Goal: Transaction & Acquisition: Purchase product/service

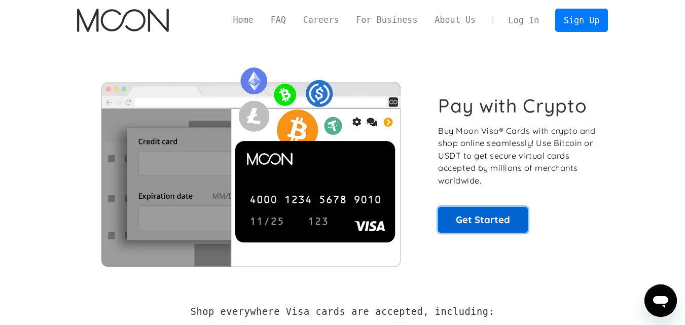
click at [453, 207] on link "Get Started" at bounding box center [483, 219] width 90 height 25
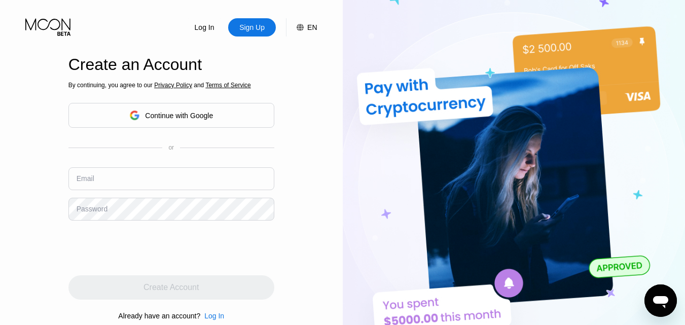
click at [131, 176] on input "text" at bounding box center [171, 178] width 206 height 23
click at [153, 184] on input "text" at bounding box center [171, 178] width 206 height 23
click at [191, 184] on input "text" at bounding box center [171, 178] width 206 height 23
paste input "[EMAIL_ADDRESS][DOMAIN_NAME]"
type input "[EMAIL_ADDRESS][DOMAIN_NAME]"
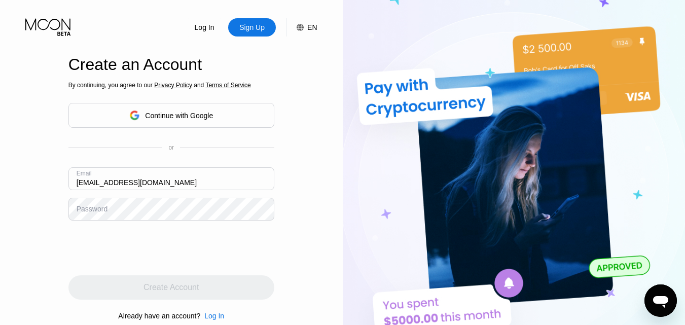
click at [103, 213] on div "Password" at bounding box center [92, 209] width 31 height 8
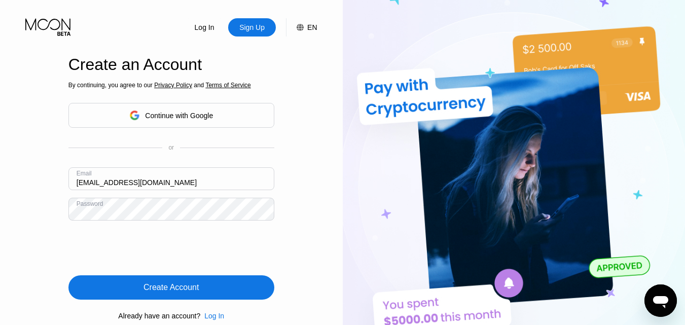
click at [151, 292] on div "Create Account" at bounding box center [170, 287] width 55 height 10
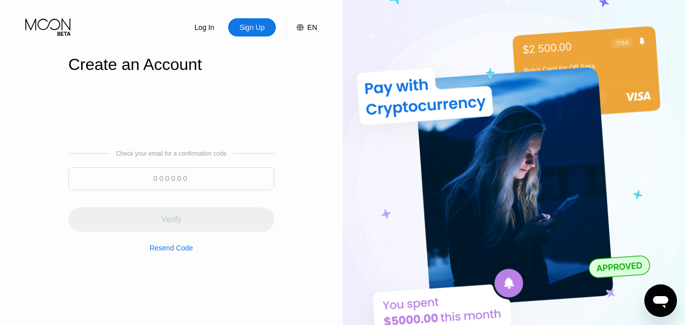
click at [181, 181] on input at bounding box center [171, 178] width 206 height 23
paste input "278749"
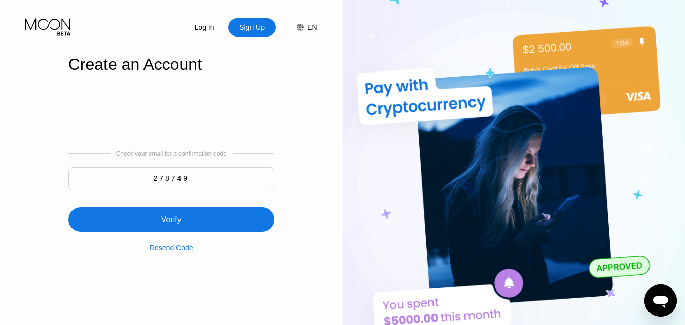
type input "278749"
click at [194, 228] on div "Verify" at bounding box center [171, 219] width 206 height 24
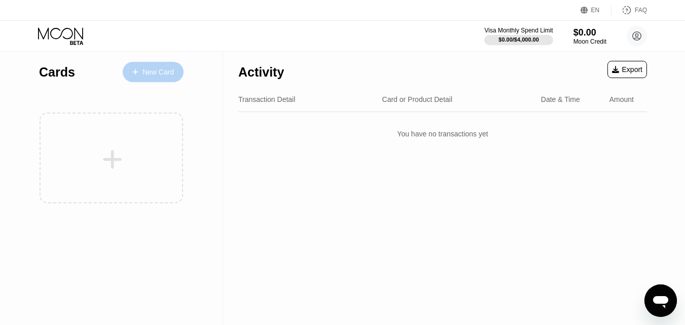
click at [151, 72] on div "New Card" at bounding box center [157, 72] width 31 height 9
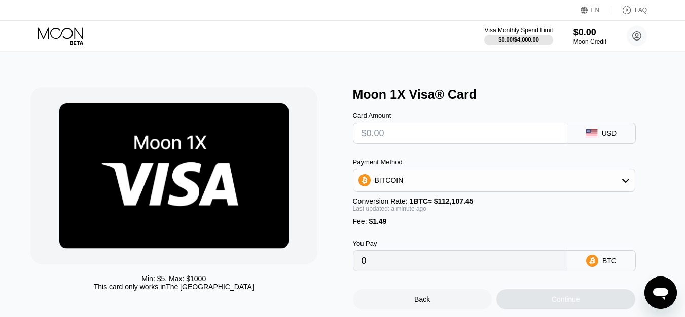
type input "$5"
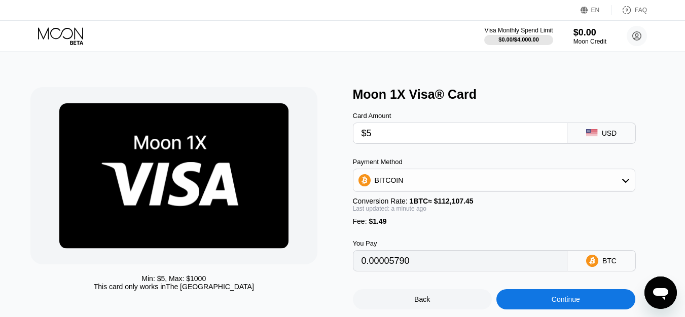
type input "0.00005790"
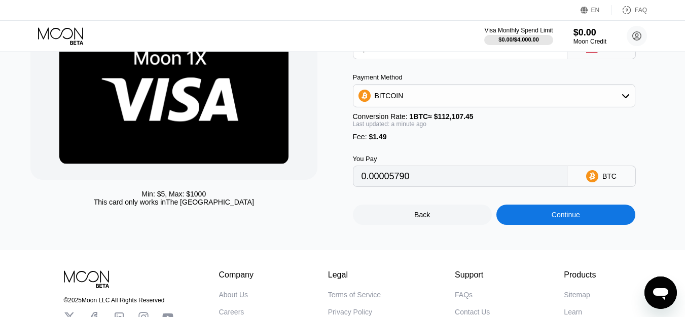
type input "$5"
click at [536, 102] on div "BITCOIN" at bounding box center [493, 96] width 281 height 20
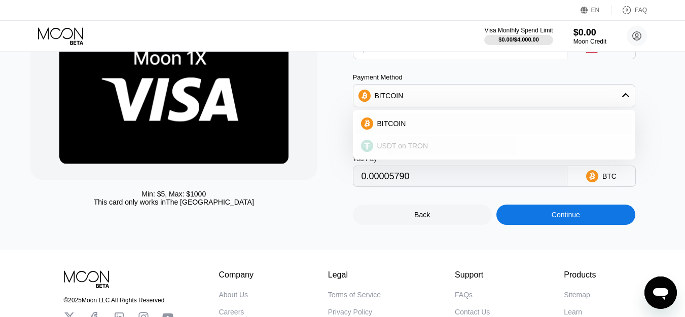
click at [419, 149] on span "USDT on TRON" at bounding box center [402, 146] width 51 height 8
type input "6.56"
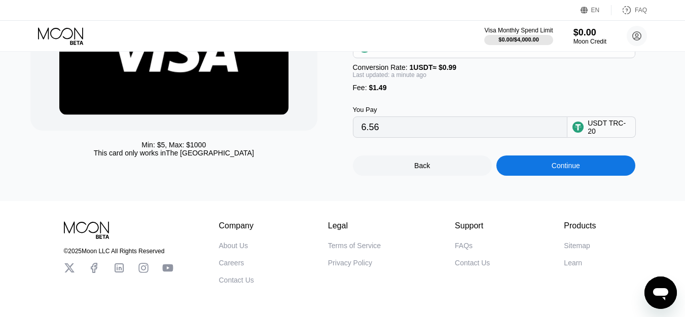
scroll to position [169, 0]
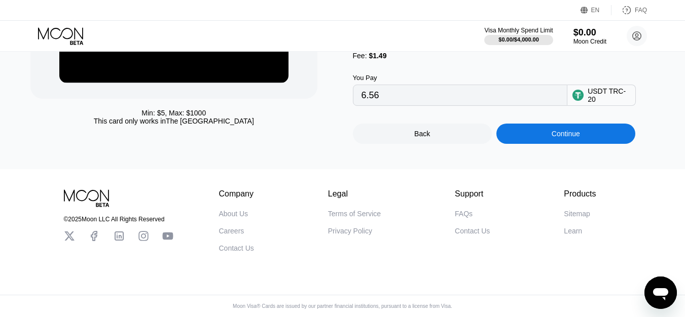
click at [527, 143] on div "Continue" at bounding box center [565, 134] width 139 height 20
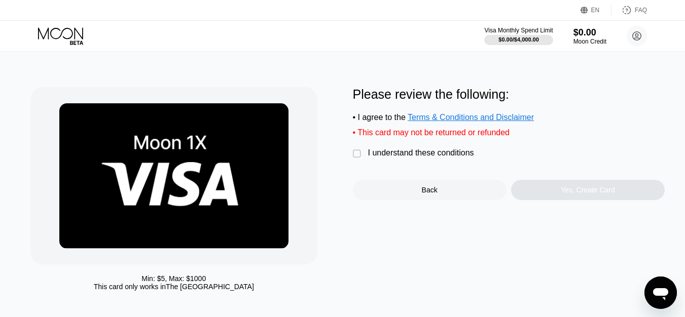
click at [360, 156] on div "" at bounding box center [358, 154] width 10 height 10
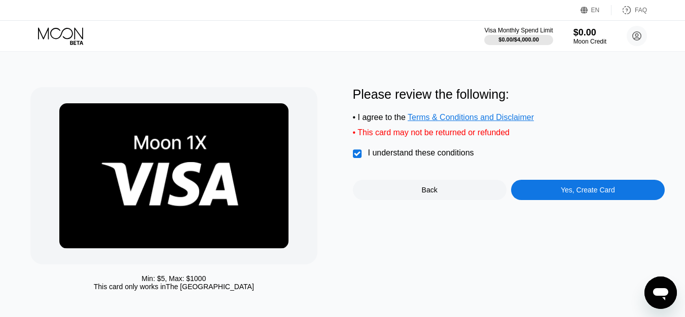
click at [579, 193] on div "Yes, Create Card" at bounding box center [588, 190] width 54 height 8
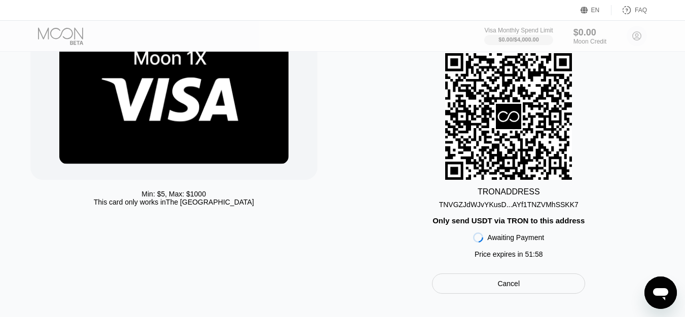
scroll to position [169, 0]
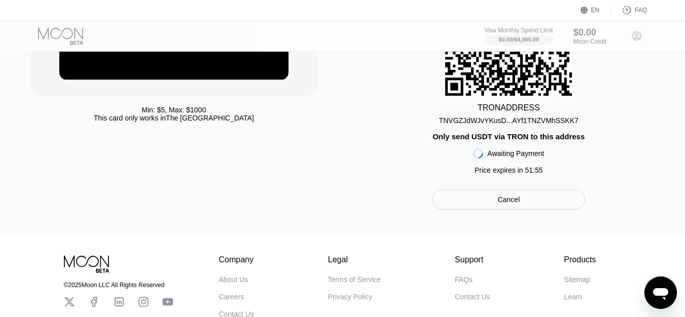
click at [514, 125] on div "TNVGZJdWJvYKusD...AYf1TNZVMhSSKK7" at bounding box center [508, 121] width 139 height 8
click at [540, 125] on div "TNVGZJdWJvYKusD...AYf1TNZVMhSSKK7" at bounding box center [508, 121] width 139 height 8
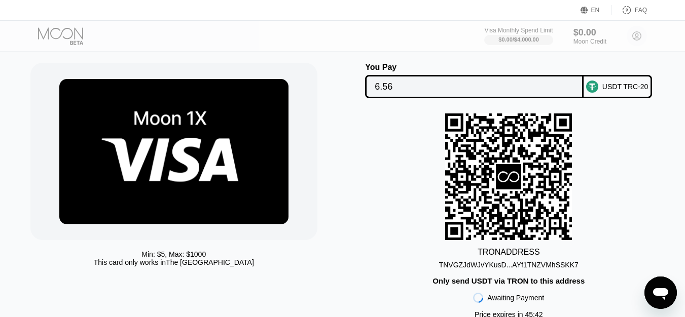
scroll to position [0, 0]
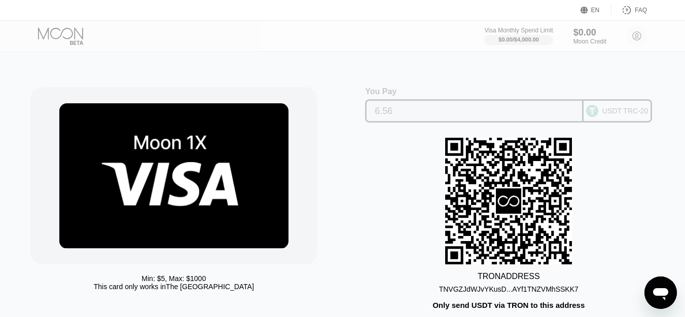
drag, startPoint x: 404, startPoint y: 113, endPoint x: 371, endPoint y: 114, distance: 33.0
click at [371, 114] on div "6.56" at bounding box center [474, 110] width 218 height 23
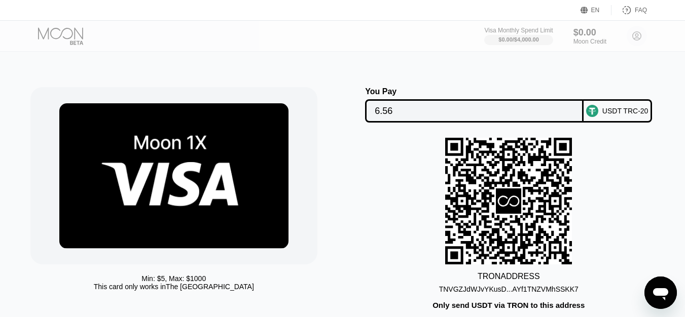
click at [397, 113] on input "6.56" at bounding box center [474, 111] width 199 height 20
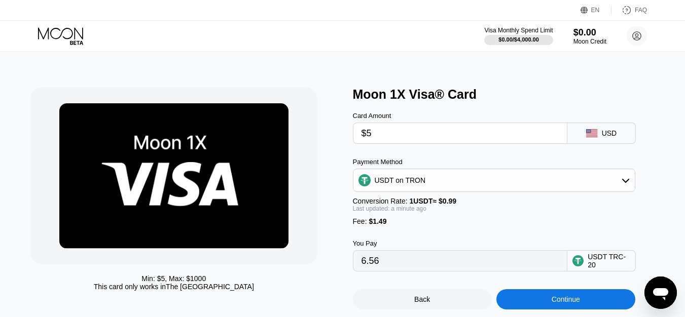
click at [628, 184] on icon at bounding box center [625, 180] width 8 height 8
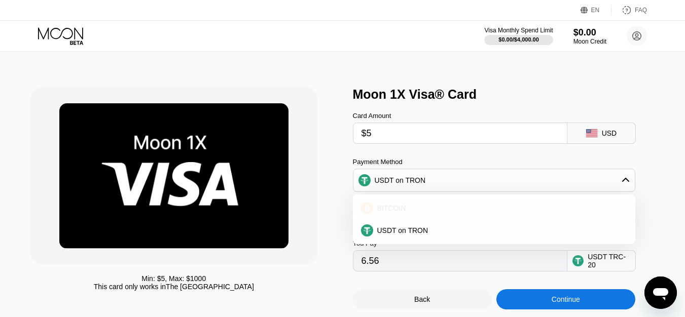
click at [405, 218] on div "BITCOIN" at bounding box center [494, 208] width 276 height 20
type input "0.00005776"
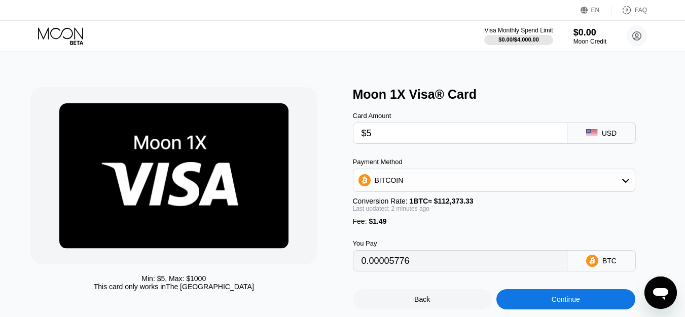
drag, startPoint x: 412, startPoint y: 272, endPoint x: 340, endPoint y: 273, distance: 72.0
click at [340, 273] on div "Min: $ 5 , Max: $ 1000 This card only works in The United States Moon 1X Visa® …" at bounding box center [342, 198] width 624 height 223
click at [579, 302] on div "Continue" at bounding box center [565, 299] width 139 height 20
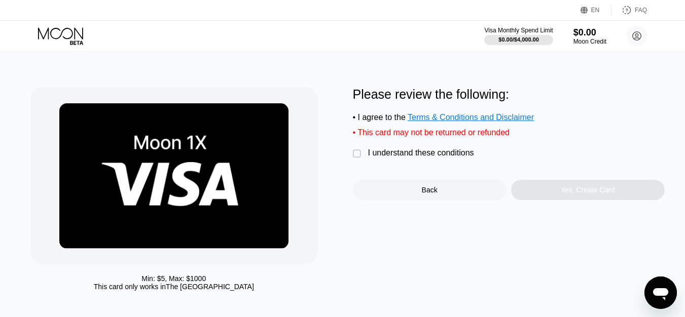
click at [356, 159] on div "" at bounding box center [358, 154] width 10 height 10
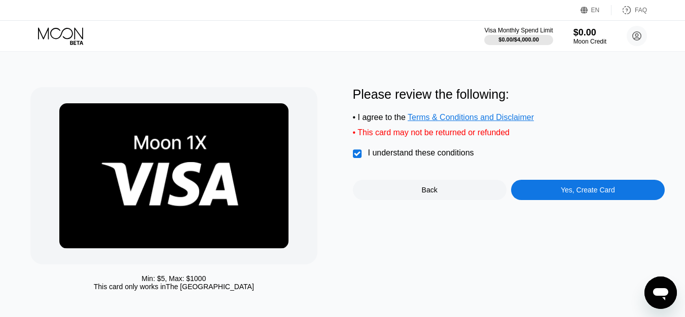
click at [583, 194] on div "Yes, Create Card" at bounding box center [588, 190] width 54 height 8
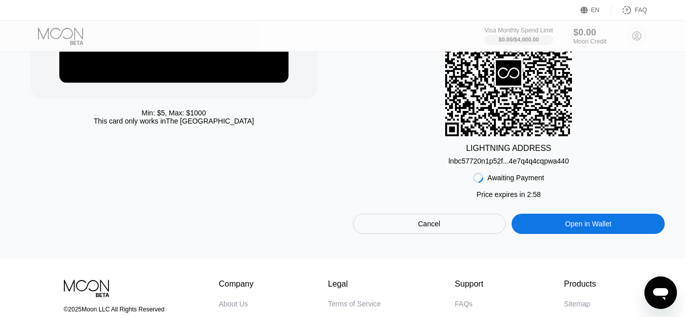
scroll to position [169, 0]
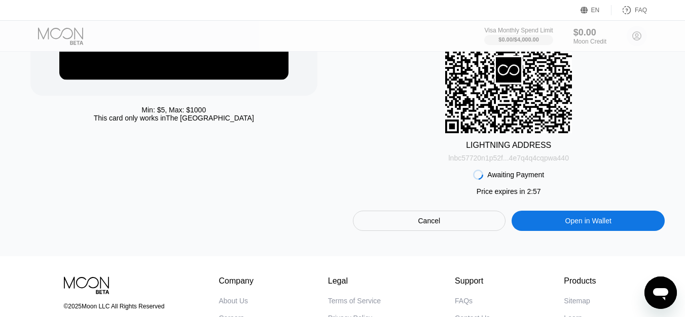
drag, startPoint x: 495, startPoint y: 165, endPoint x: 488, endPoint y: 170, distance: 9.1
click at [495, 162] on div "lnbc57720n1p52f...4e7q4q4cqpwa440" at bounding box center [509, 158] width 120 height 8
click at [516, 162] on div "lnbc57720n1p52f...4e7q4q4cqpwa440" at bounding box center [509, 158] width 120 height 8
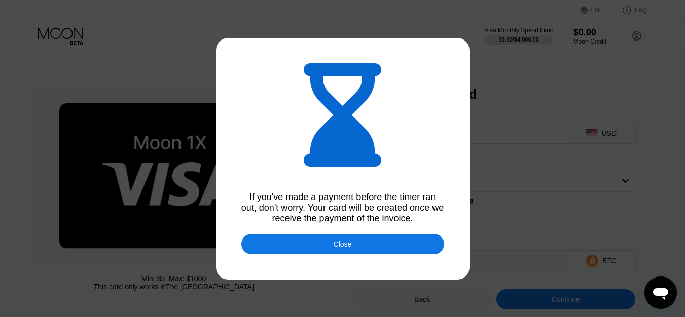
type input "0.00005775"
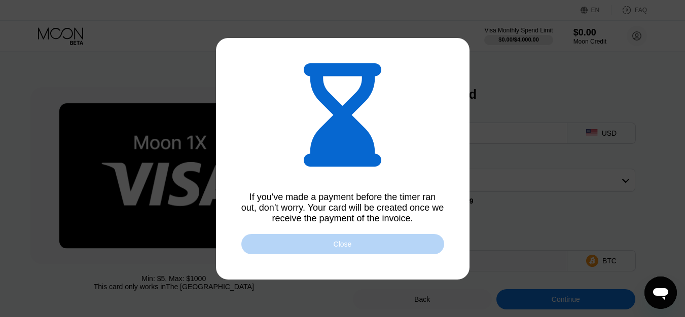
click at [378, 248] on div "Close" at bounding box center [342, 244] width 203 height 20
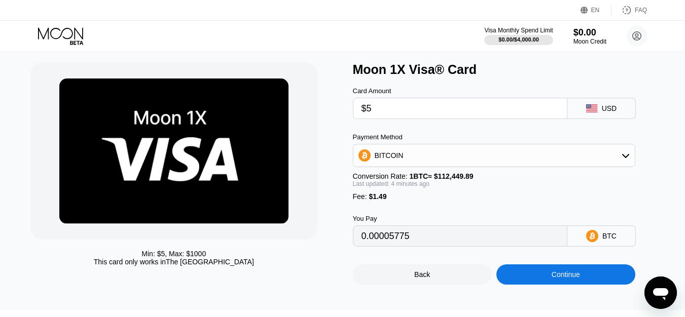
scroll to position [22, 0]
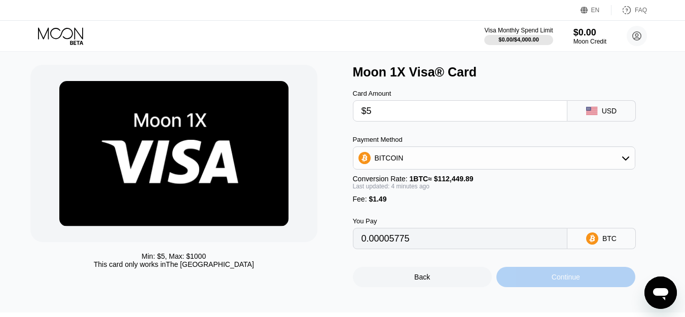
click at [534, 282] on div "Continue" at bounding box center [565, 277] width 139 height 20
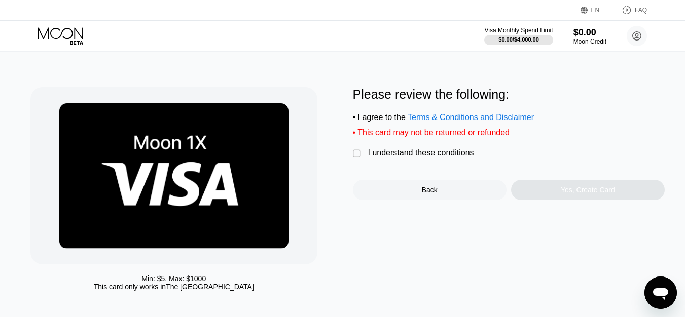
click at [356, 159] on div "" at bounding box center [358, 154] width 10 height 10
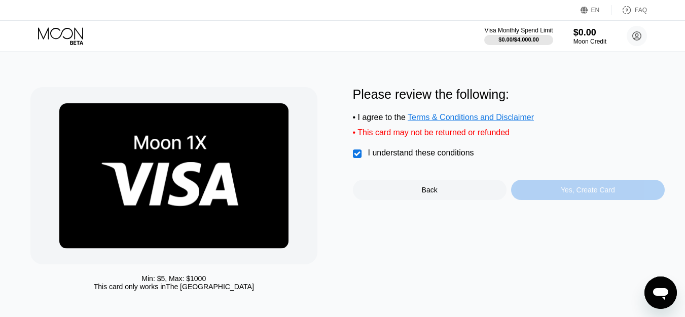
click at [586, 194] on div "Yes, Create Card" at bounding box center [588, 190] width 54 height 8
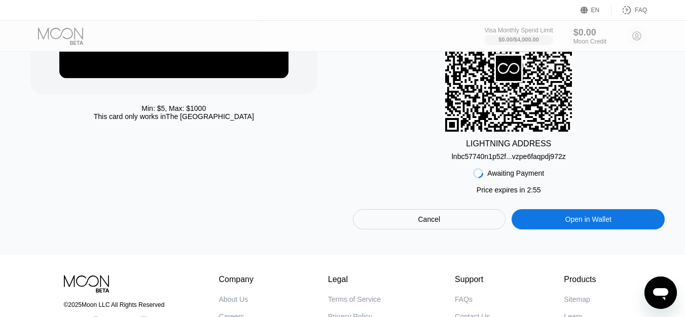
scroll to position [174, 0]
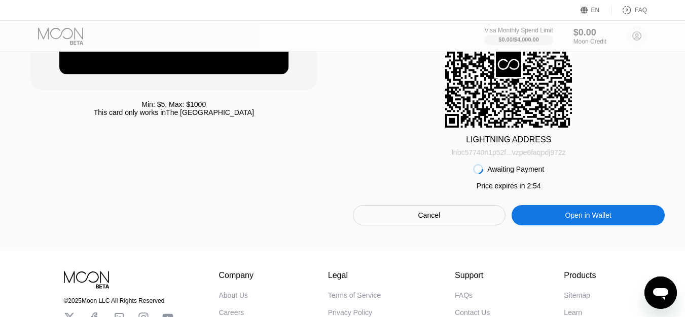
click at [522, 157] on div "lnbc57740n1p52f...vzpe6faqpdj972z" at bounding box center [509, 153] width 114 height 8
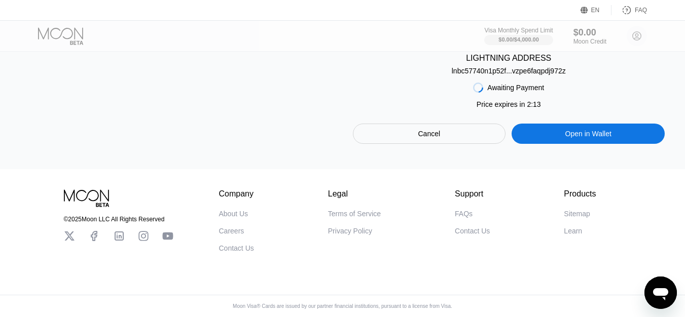
scroll to position [265, 0]
click at [445, 133] on div "Cancel" at bounding box center [429, 134] width 153 height 20
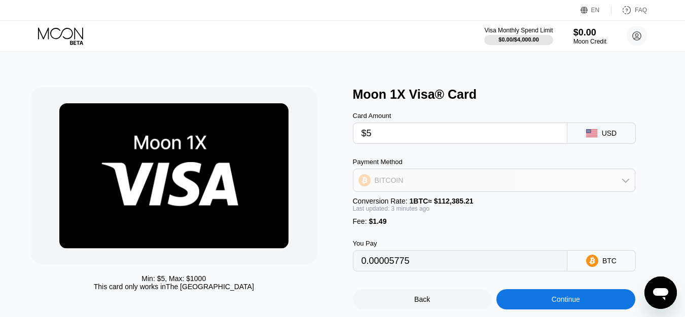
click at [483, 186] on div "BITCOIN" at bounding box center [493, 180] width 281 height 20
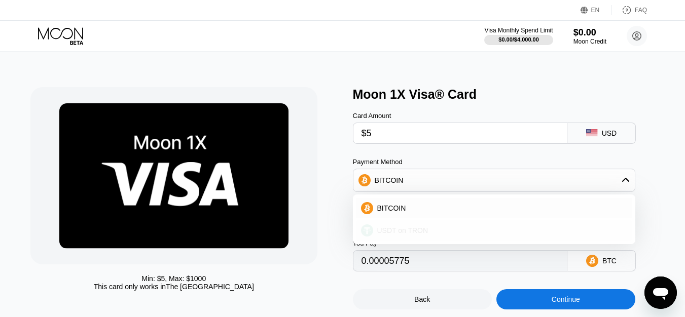
click at [421, 235] on span "USDT on TRON" at bounding box center [402, 231] width 51 height 8
type input "6.56"
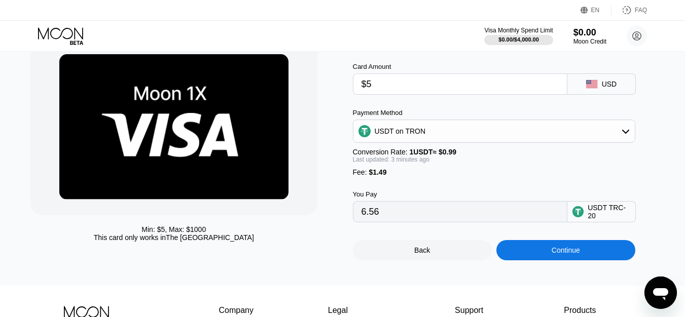
scroll to position [90, 0]
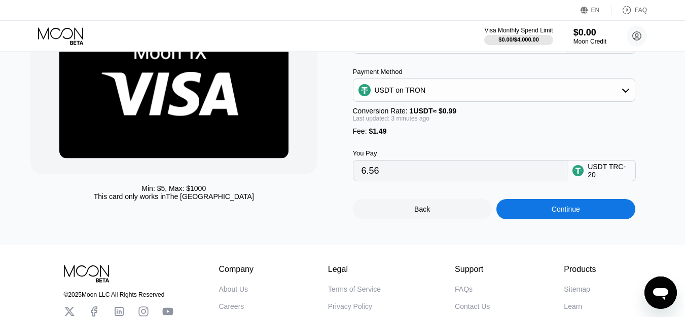
click at [547, 219] on div "Continue" at bounding box center [565, 209] width 139 height 20
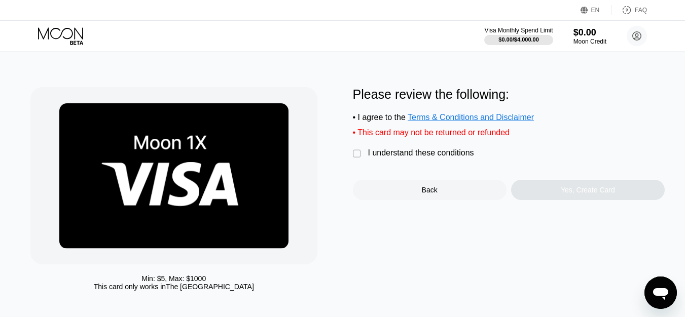
click at [356, 159] on div "" at bounding box center [358, 154] width 10 height 10
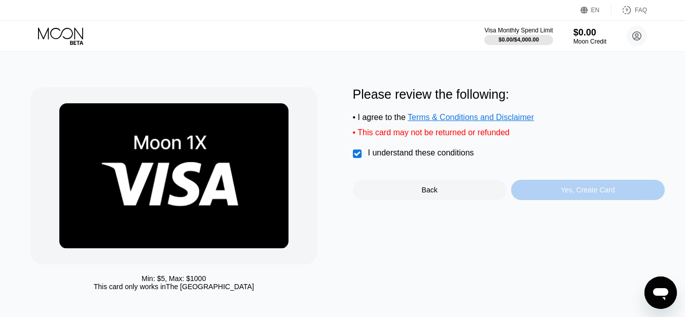
click at [562, 194] on div "Yes, Create Card" at bounding box center [588, 190] width 54 height 8
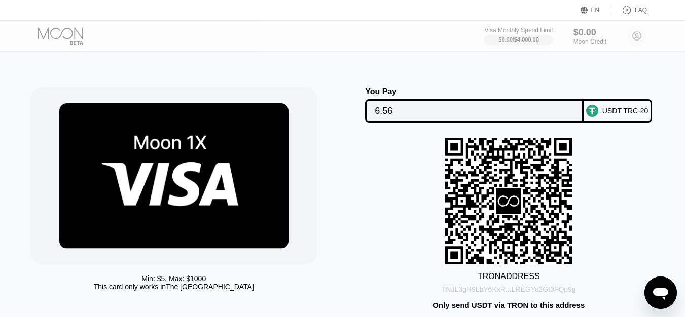
click at [498, 293] on div "TNJL3gH9LbY6KxR...LREGYo2Gt3FQp9g" at bounding box center [508, 289] width 134 height 8
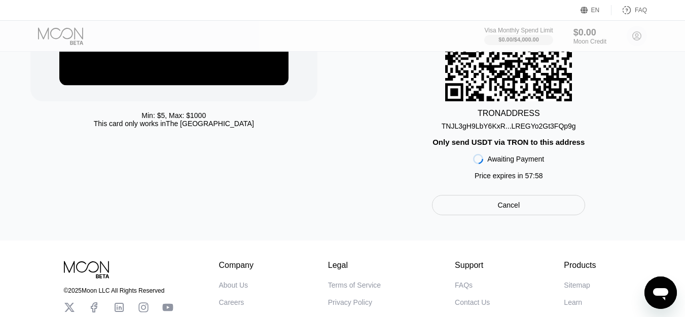
scroll to position [163, 0]
click at [478, 213] on div "Cancel" at bounding box center [508, 205] width 153 height 20
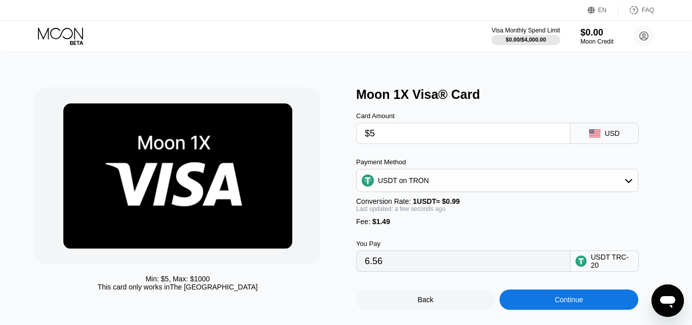
click at [380, 135] on input "$5" at bounding box center [463, 133] width 197 height 20
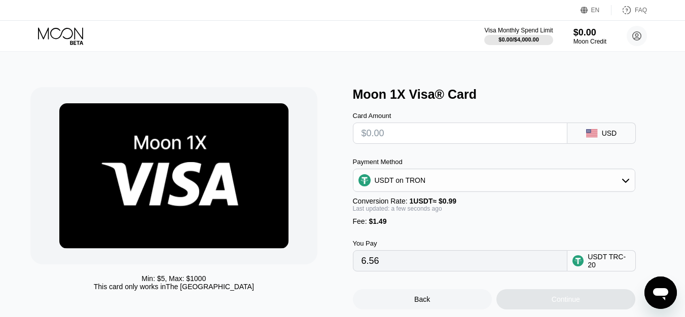
type input "0.00"
type input "$9"
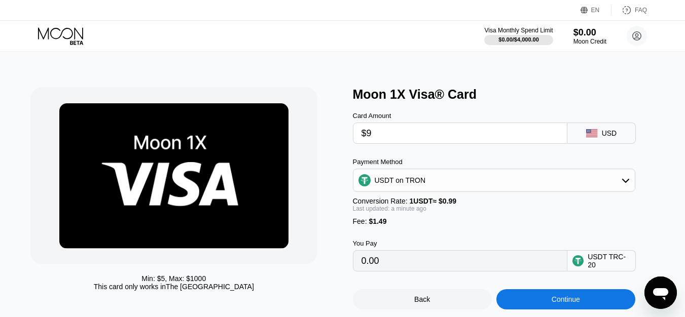
type input "10.60"
type input "$9"
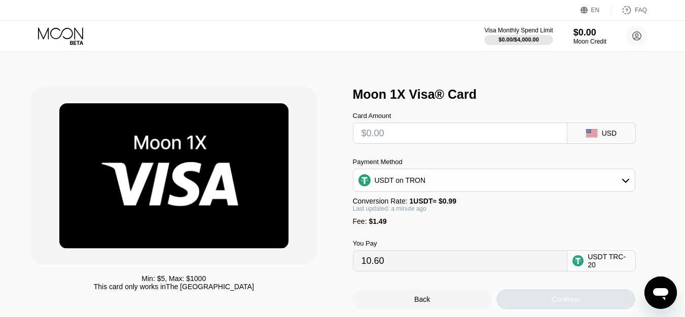
type input "0.00"
type input "$8"
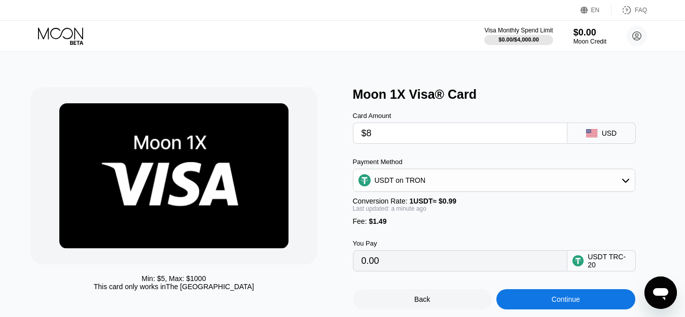
type input "9.59"
type input "$8"
click at [559, 304] on div "Continue" at bounding box center [565, 299] width 28 height 8
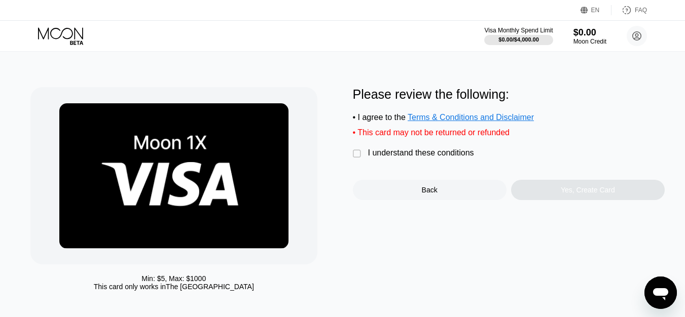
click at [355, 159] on div "" at bounding box center [358, 154] width 10 height 10
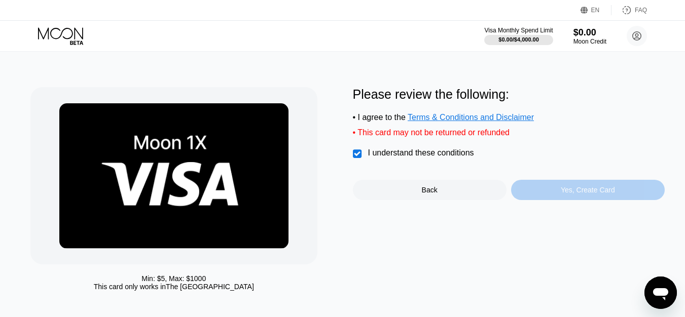
click at [550, 197] on div "Yes, Create Card" at bounding box center [588, 190] width 154 height 20
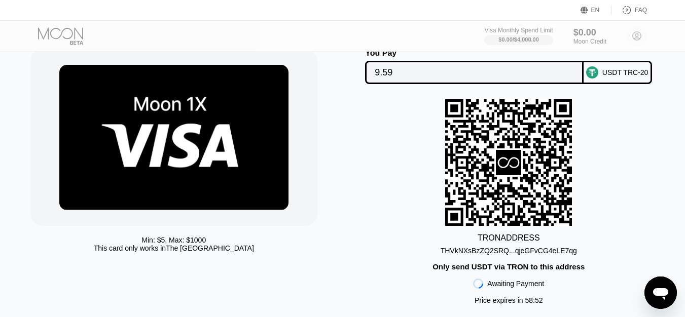
scroll to position [40, 0]
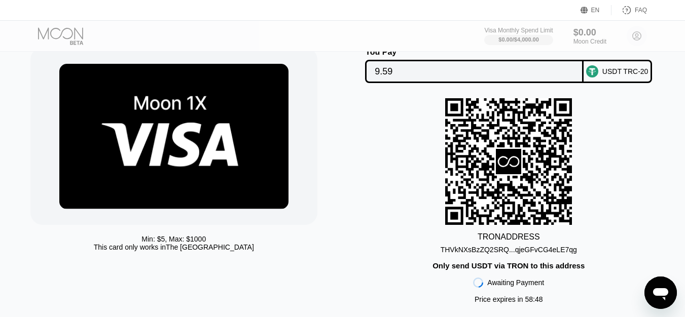
click at [525, 254] on div "THVkNXsBzZQ2SRQ...qjeGFvCG4eLE7qg" at bounding box center [508, 250] width 136 height 8
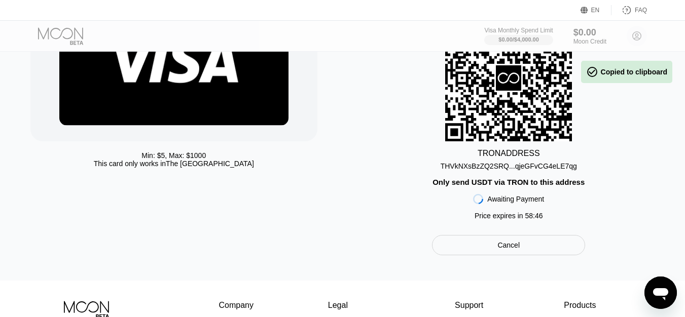
scroll to position [124, 0]
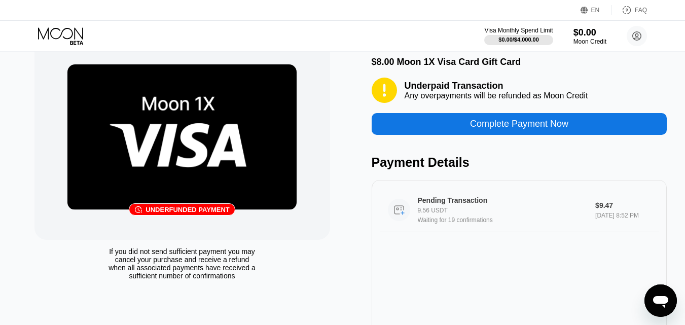
scroll to position [34, 0]
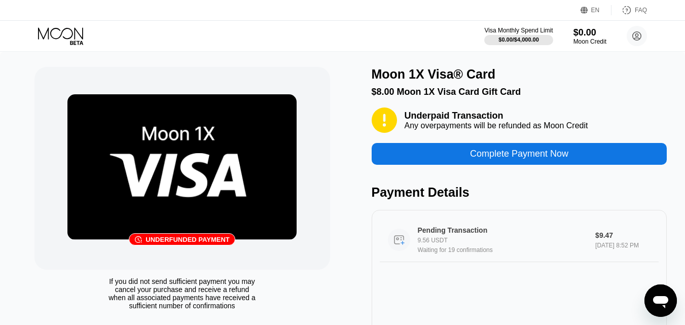
click at [464, 234] on div "Pending Transaction" at bounding box center [501, 230] width 167 height 8
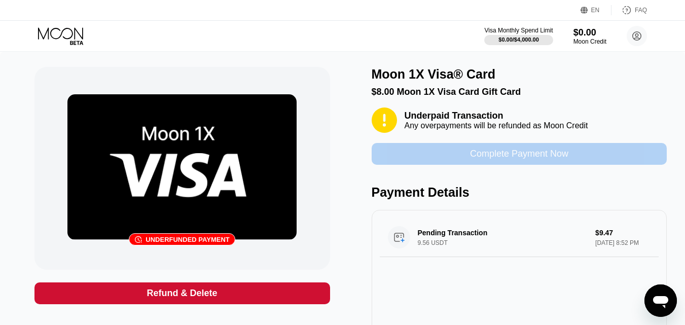
click at [427, 155] on div "Complete Payment Now" at bounding box center [519, 154] width 295 height 22
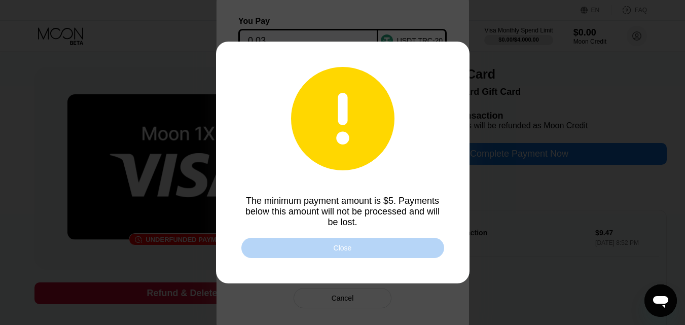
click at [364, 254] on div "Close" at bounding box center [342, 248] width 203 height 20
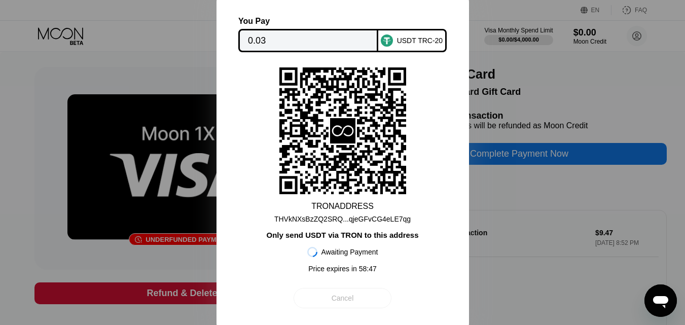
click at [368, 301] on div "Cancel" at bounding box center [342, 298] width 98 height 20
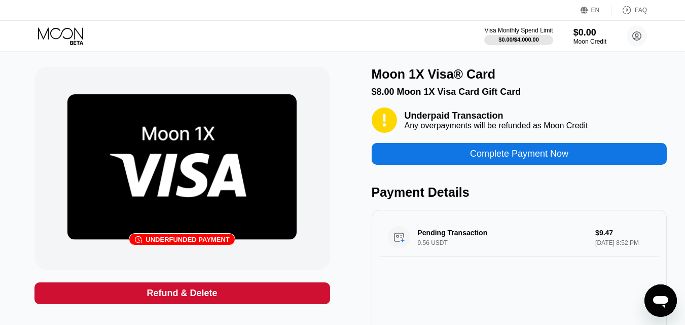
click at [392, 150] on div "Complete Payment Now" at bounding box center [519, 154] width 295 height 22
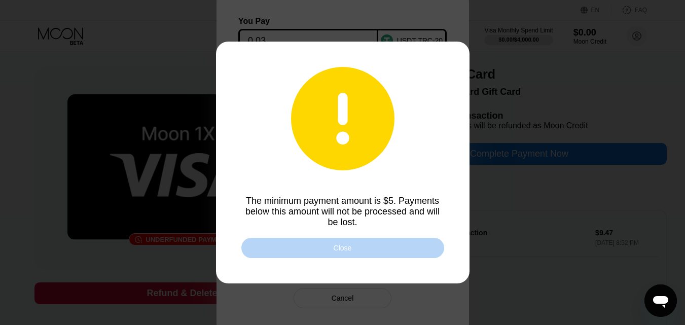
click at [354, 248] on div "Close" at bounding box center [342, 248] width 203 height 20
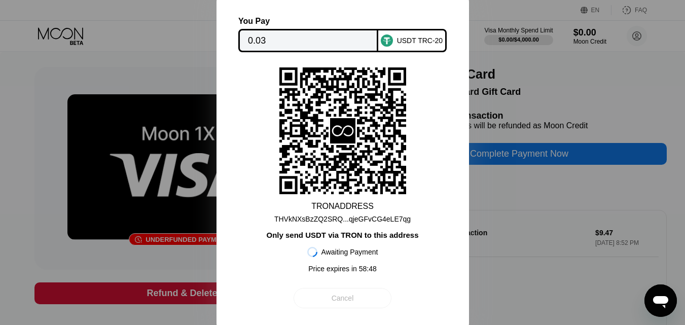
click at [365, 301] on div "Cancel" at bounding box center [342, 298] width 98 height 20
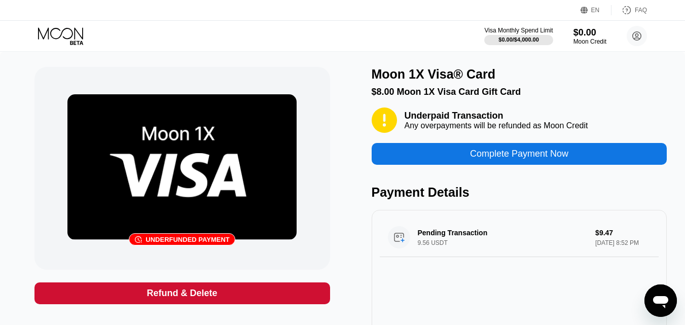
click at [236, 290] on div "Refund & Delete" at bounding box center [181, 293] width 295 height 22
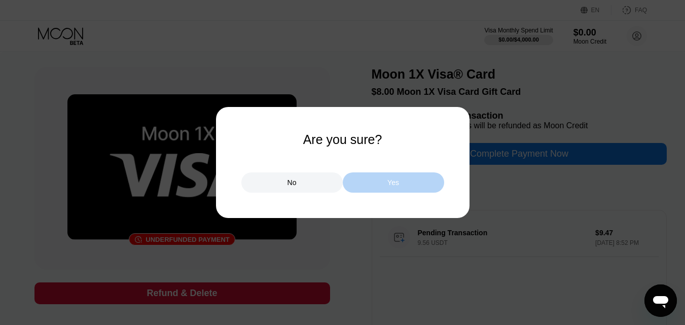
click at [365, 183] on div "Yes" at bounding box center [393, 182] width 101 height 20
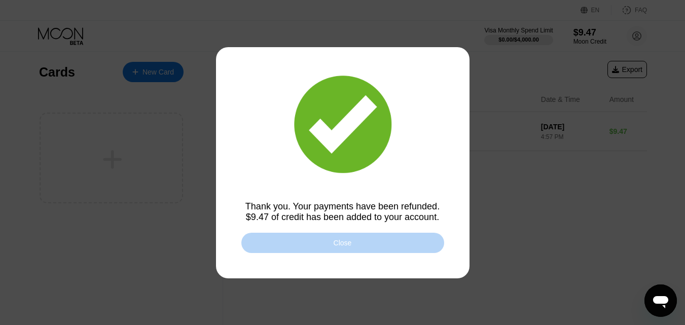
click at [370, 245] on div "Close" at bounding box center [342, 243] width 203 height 20
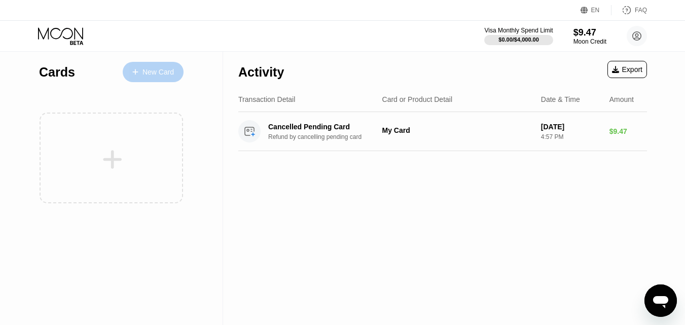
click at [164, 73] on div "New Card" at bounding box center [157, 72] width 31 height 9
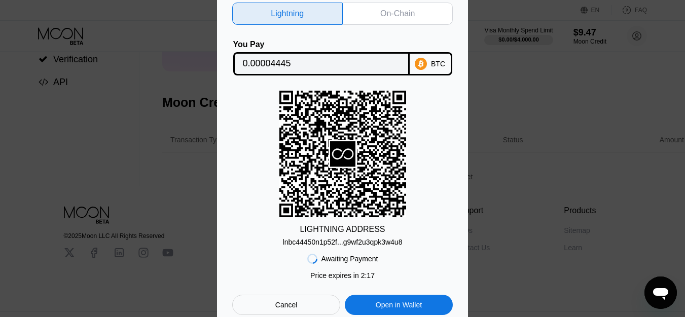
scroll to position [146, 0]
click at [290, 303] on div "Cancel" at bounding box center [286, 305] width 22 height 9
click at [290, 310] on div at bounding box center [346, 162] width 692 height 325
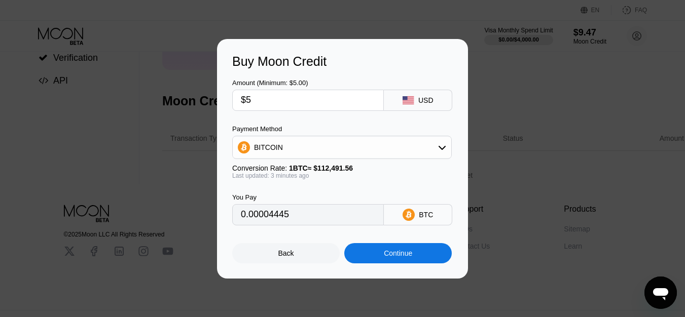
click at [430, 138] on div "BITCOIN" at bounding box center [342, 147] width 218 height 20
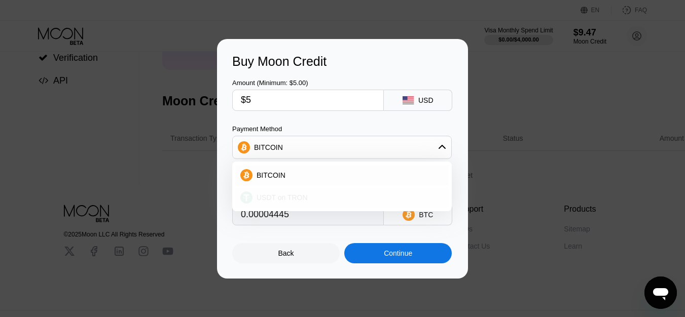
click at [311, 199] on div "USDT on TRON" at bounding box center [347, 198] width 191 height 8
type input "5.05"
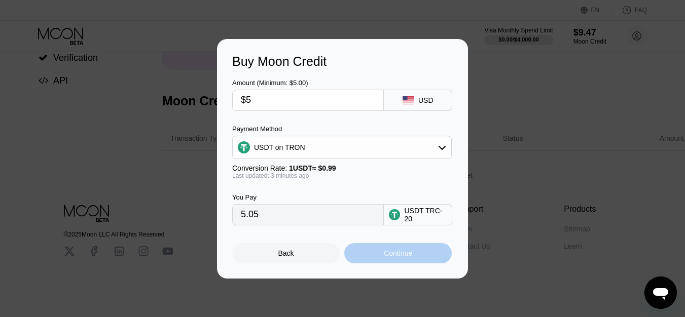
click at [369, 247] on div "Continue" at bounding box center [397, 253] width 107 height 20
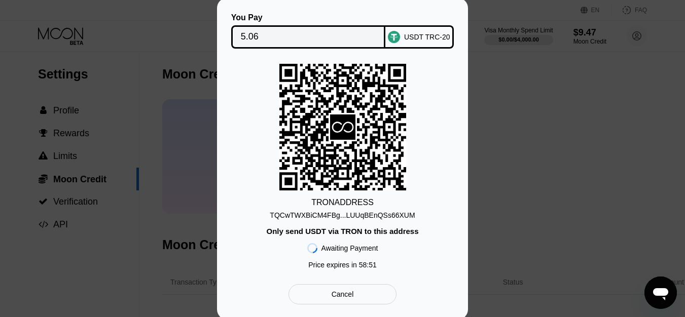
scroll to position [2, 0]
click at [339, 298] on div "Cancel" at bounding box center [342, 294] width 22 height 9
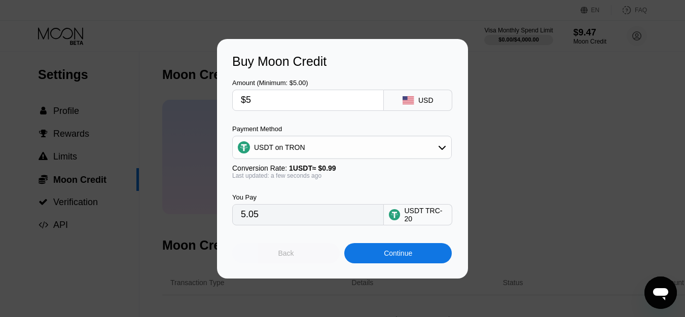
click at [293, 264] on div "Back" at bounding box center [285, 253] width 107 height 20
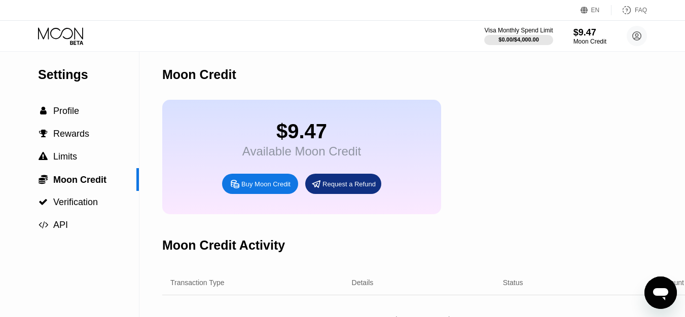
click at [336, 189] on div "Request a Refund" at bounding box center [348, 184] width 53 height 9
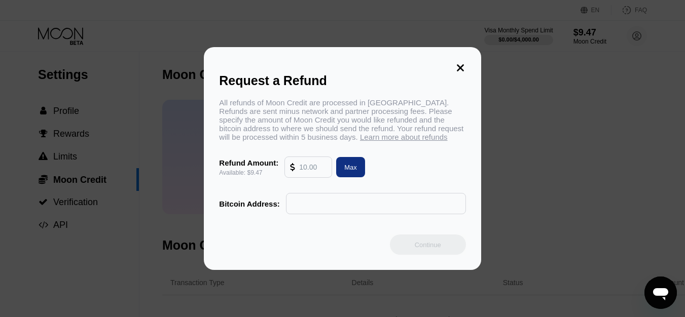
click at [458, 63] on icon at bounding box center [460, 67] width 11 height 11
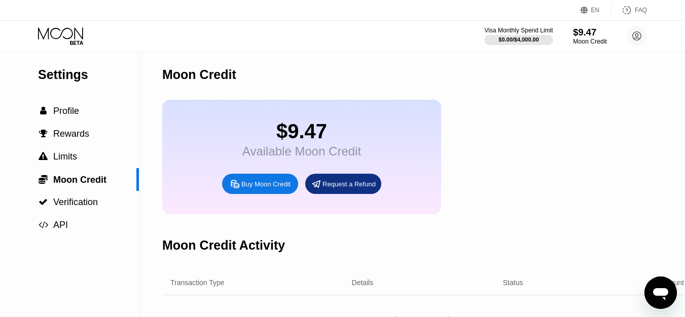
click at [587, 39] on div "Moon Credit" at bounding box center [590, 41] width 34 height 7
click at [264, 189] on div "Buy Moon Credit" at bounding box center [265, 184] width 49 height 9
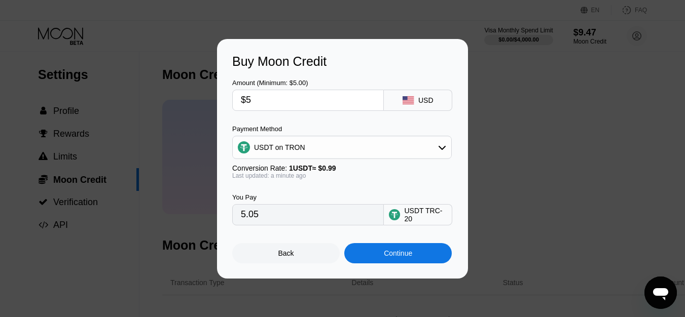
click at [378, 256] on div "Continue" at bounding box center [397, 253] width 107 height 20
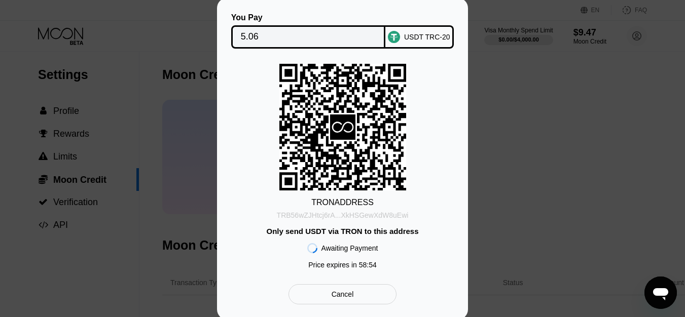
click at [342, 213] on div "TRB56wZJHtcj6rA...XkHSGewXdW8uEwi" at bounding box center [343, 215] width 132 height 8
drag, startPoint x: 342, startPoint y: 213, endPoint x: 368, endPoint y: 230, distance: 30.9
click at [342, 213] on div "TRB56wZJHtcj6rA...XkHSGewXdW8uEwi" at bounding box center [343, 215] width 132 height 8
click at [328, 217] on div "TRB56wZJHtcj6rA...XkHSGewXdW8uEwi" at bounding box center [343, 215] width 132 height 8
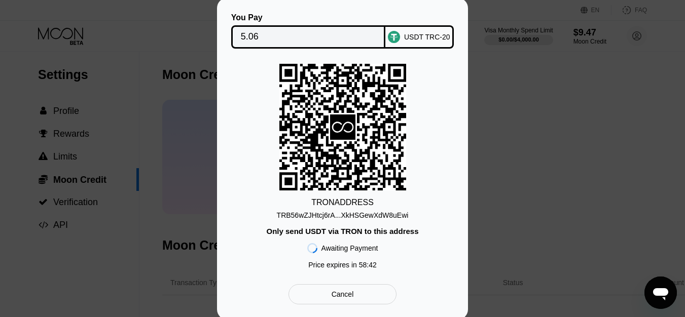
scroll to position [0, 0]
click at [360, 296] on div "Cancel" at bounding box center [342, 294] width 108 height 20
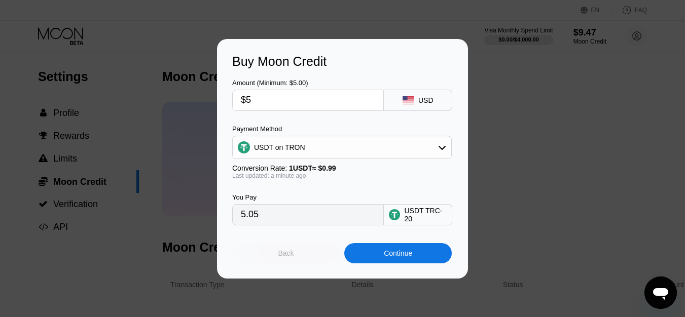
click at [290, 257] on div "Back" at bounding box center [286, 253] width 16 height 8
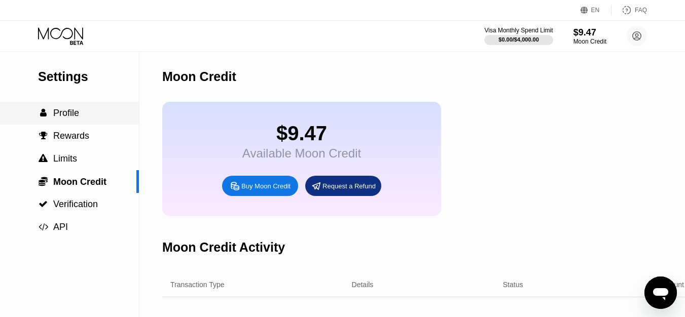
click at [47, 123] on div " Profile" at bounding box center [69, 113] width 139 height 23
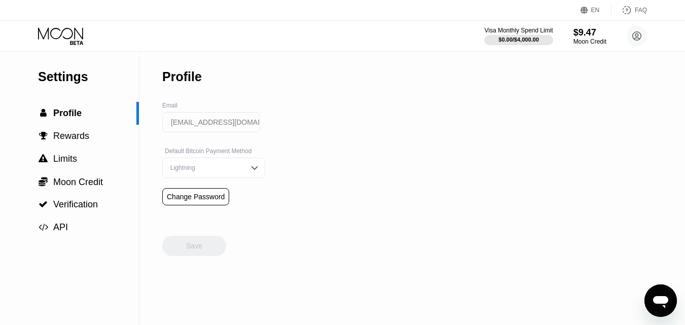
click at [231, 171] on div "Lightning" at bounding box center [206, 167] width 77 height 7
click at [363, 144] on div "Settings  Profile  Rewards  Limits  Moon Credit  Verification  API Profil…" at bounding box center [342, 188] width 685 height 273
click at [71, 187] on span "Moon Credit" at bounding box center [78, 182] width 50 height 10
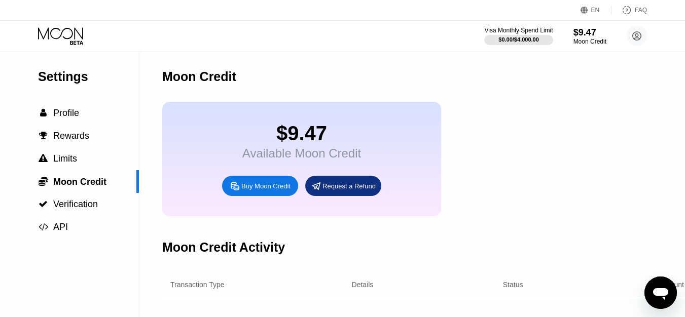
click at [60, 36] on icon at bounding box center [60, 33] width 45 height 12
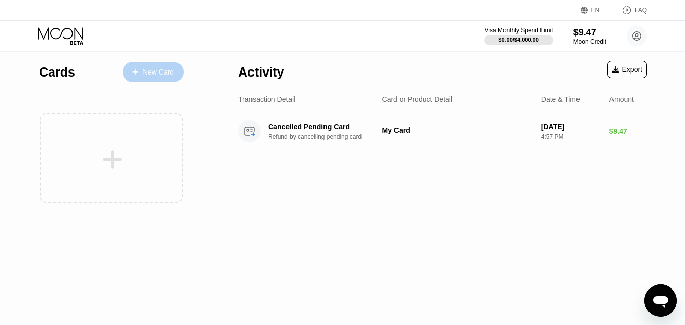
click at [138, 77] on div "New Card" at bounding box center [153, 72] width 61 height 20
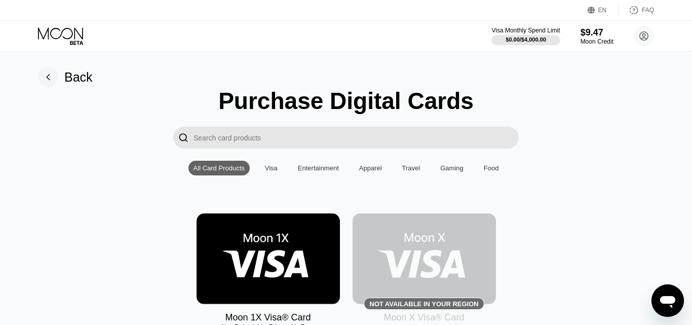
click at [271, 166] on div "Visa" at bounding box center [271, 168] width 23 height 15
click at [221, 172] on div "All Card Products" at bounding box center [219, 168] width 51 height 8
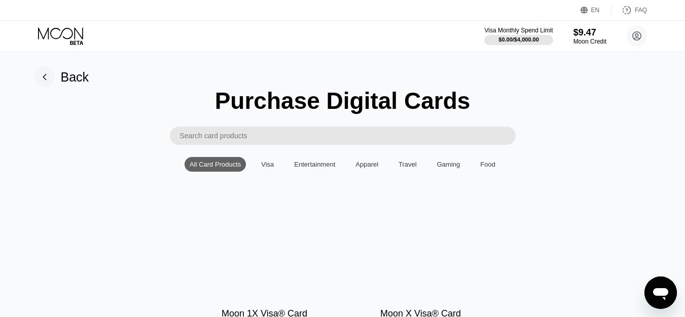
click at [44, 77] on rect at bounding box center [44, 77] width 20 height 20
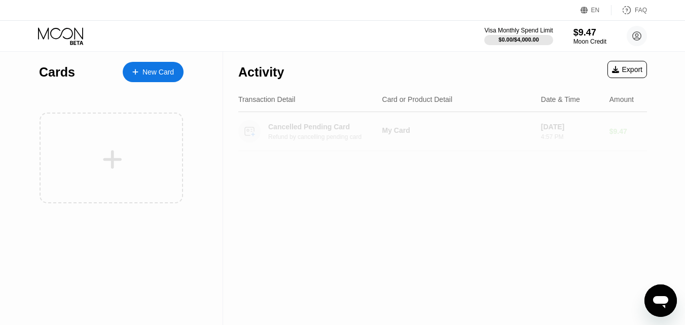
click at [343, 134] on div "Cancelled Pending Card Refund by cancelling pending card" at bounding box center [329, 132] width 122 height 18
click at [401, 131] on div "My Card" at bounding box center [457, 130] width 151 height 8
click at [318, 127] on div "Cancelled Pending Card" at bounding box center [325, 127] width 114 height 8
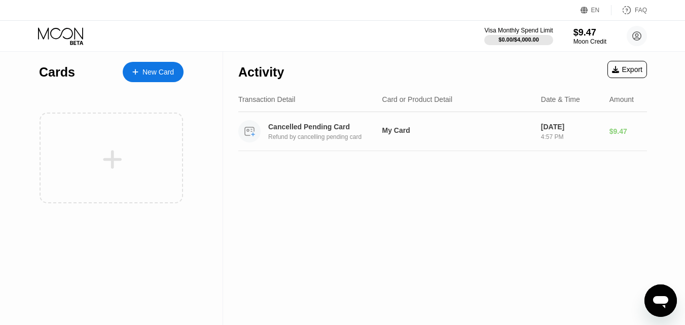
click at [321, 134] on div "Cancelled Pending Card Refund by cancelling pending card" at bounding box center [329, 132] width 122 height 18
click at [583, 39] on div "Moon Credit" at bounding box center [590, 41] width 34 height 7
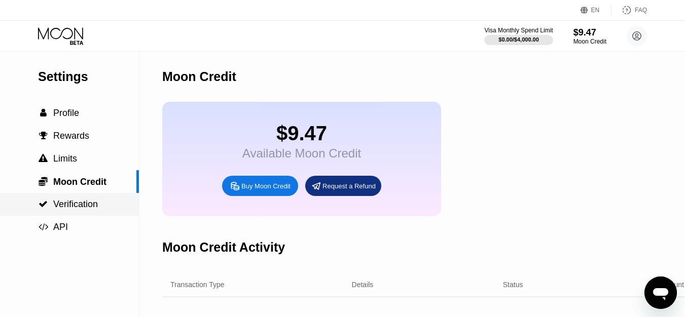
click at [63, 207] on span "Verification" at bounding box center [75, 204] width 45 height 10
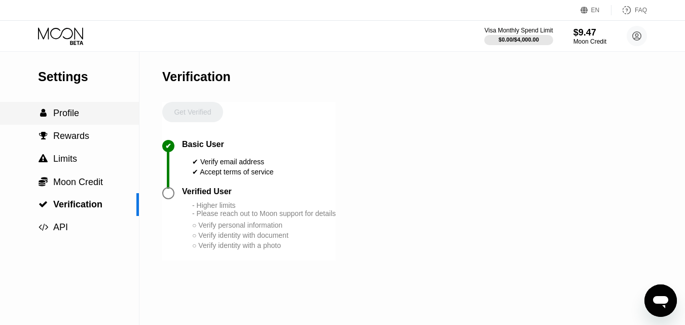
click at [65, 113] on span "Profile" at bounding box center [66, 113] width 26 height 10
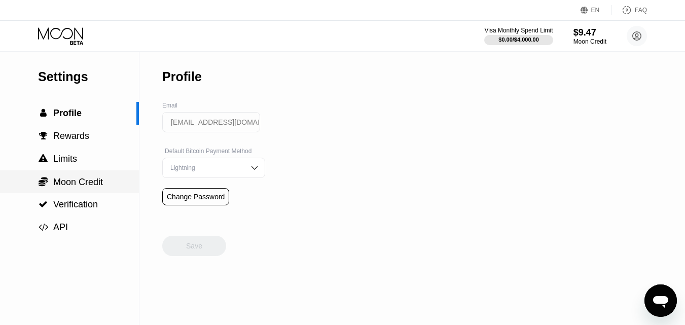
click at [72, 187] on span "Moon Credit" at bounding box center [78, 182] width 50 height 10
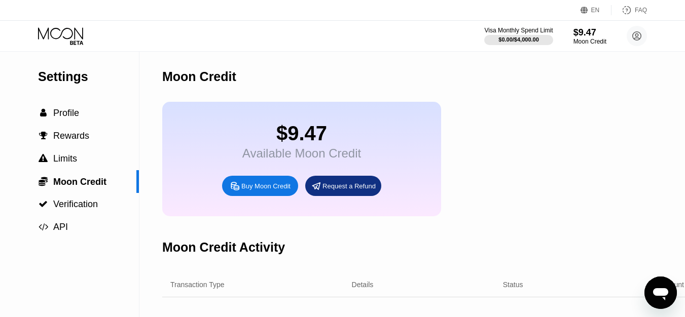
click at [251, 191] on div "Buy Moon Credit" at bounding box center [265, 186] width 49 height 9
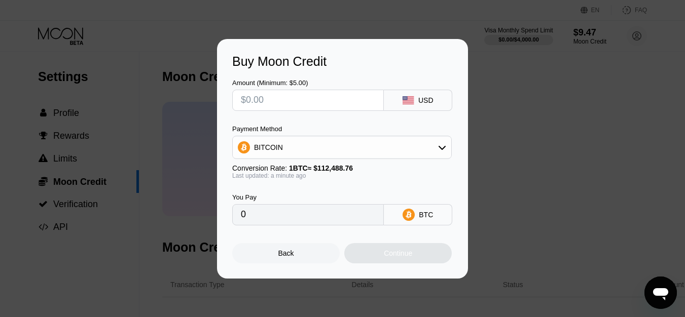
click at [418, 95] on div "USD" at bounding box center [418, 100] width 68 height 21
click at [426, 154] on div "BITCOIN" at bounding box center [342, 147] width 218 height 20
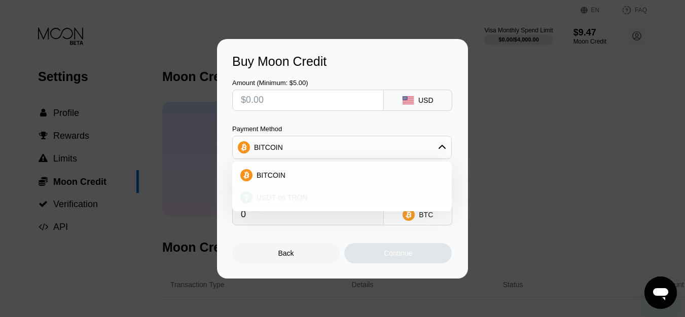
click at [333, 197] on div "USDT on TRON" at bounding box center [347, 198] width 191 height 8
type input "0.00"
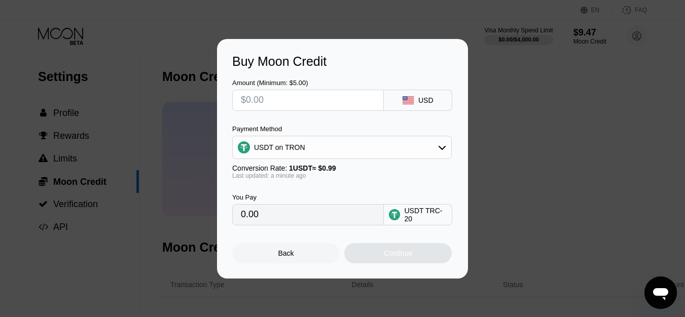
click at [289, 220] on input "0.00" at bounding box center [308, 215] width 134 height 20
click at [284, 219] on input "0.00" at bounding box center [308, 215] width 134 height 20
click at [266, 218] on input "0.00" at bounding box center [308, 215] width 134 height 20
click at [250, 216] on input "0.00" at bounding box center [308, 215] width 134 height 20
click at [248, 99] on input "text" at bounding box center [308, 100] width 134 height 20
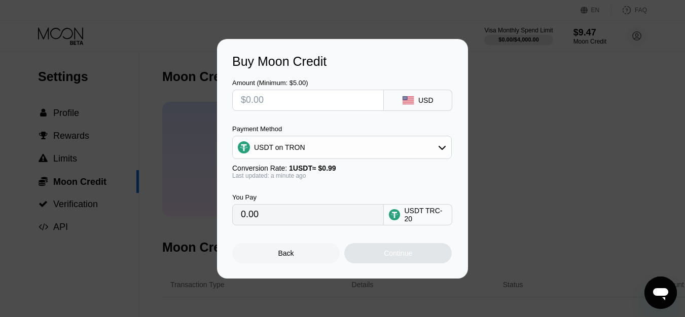
type input "$6"
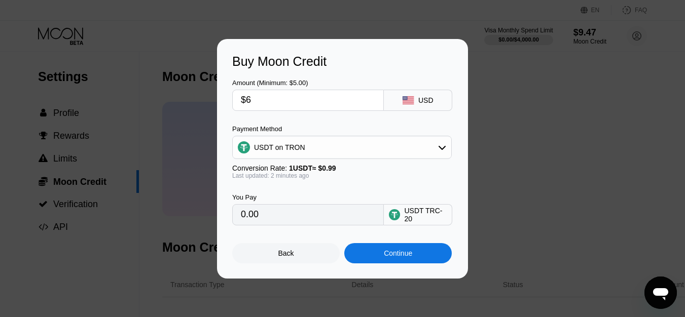
type input "6.06"
type input "$6"
click at [418, 258] on div "Continue" at bounding box center [397, 253] width 107 height 20
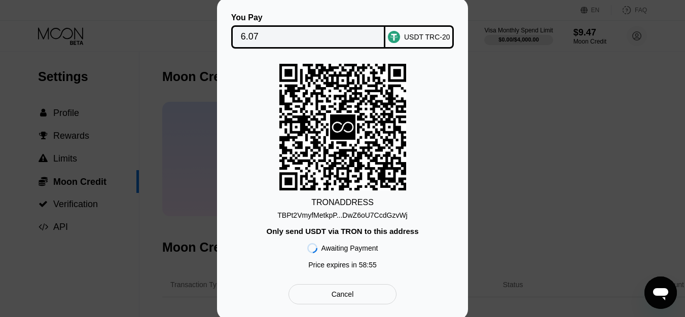
click at [368, 298] on div "Cancel" at bounding box center [342, 294] width 108 height 20
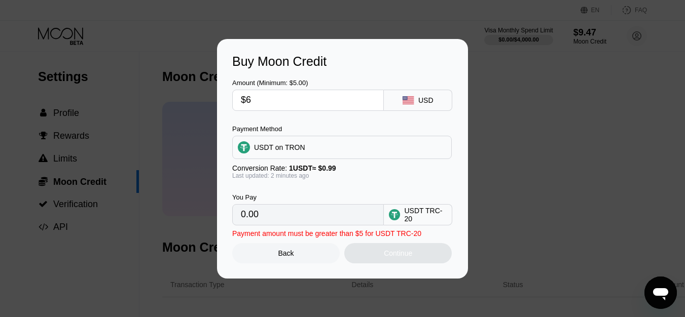
type input "6.06"
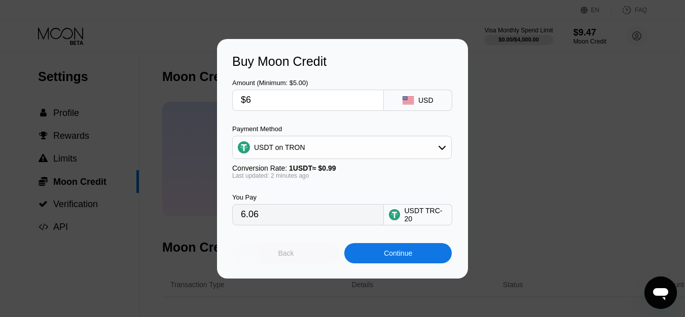
click at [325, 257] on div "Back" at bounding box center [285, 253] width 107 height 20
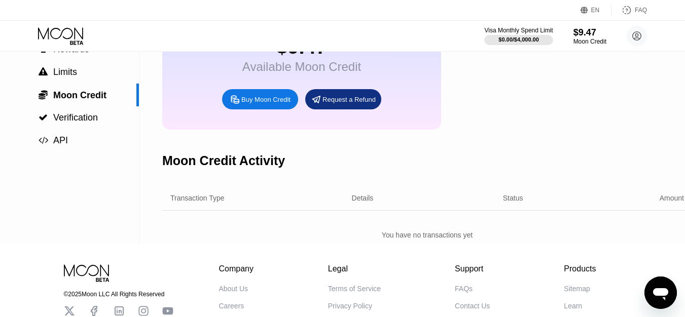
scroll to position [81, 0]
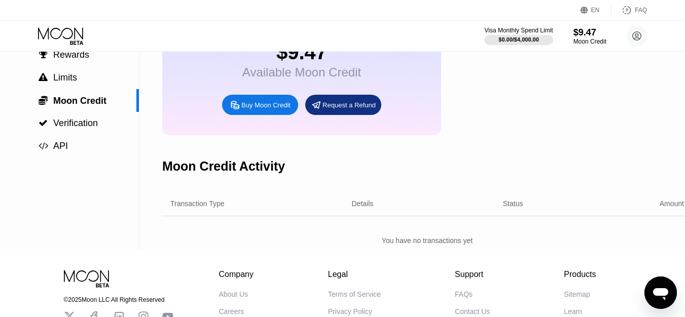
click at [332, 109] on div "Request a Refund" at bounding box center [348, 105] width 53 height 9
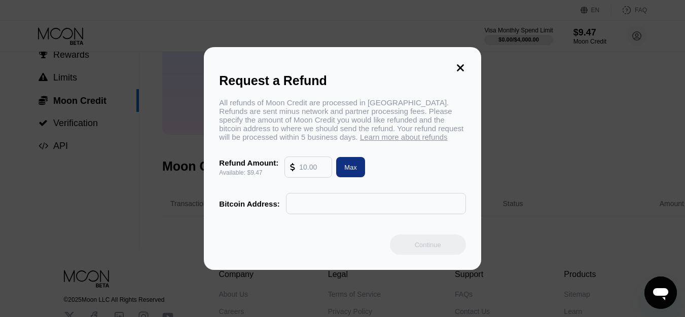
click at [344, 171] on div "Max" at bounding box center [350, 167] width 13 height 9
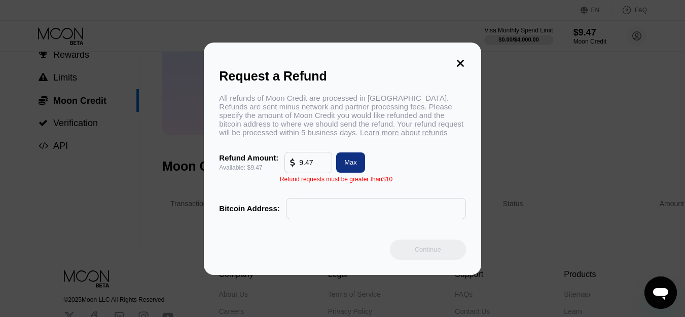
type input "9.47"
click at [344, 167] on div "Max" at bounding box center [350, 162] width 13 height 9
click at [457, 60] on icon at bounding box center [460, 63] width 7 height 7
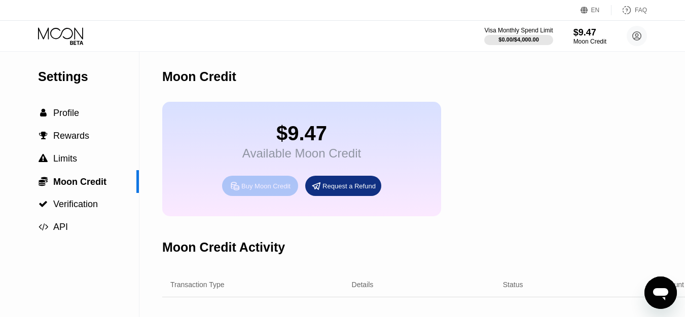
click at [255, 191] on div "Buy Moon Credit" at bounding box center [265, 186] width 49 height 9
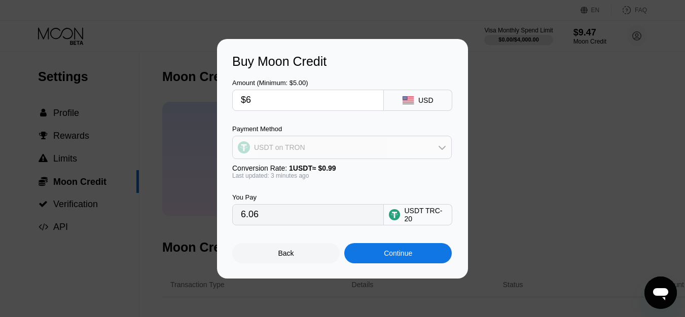
click at [279, 148] on div "USDT on TRON" at bounding box center [279, 147] width 51 height 8
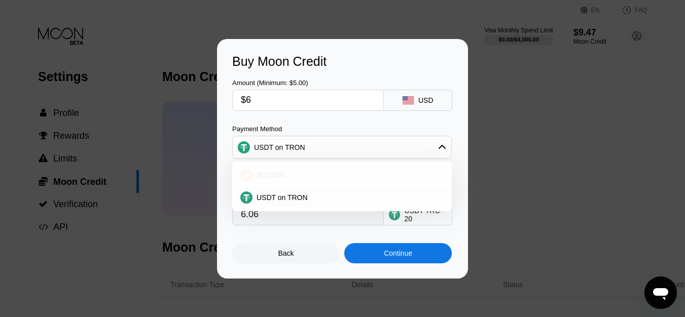
click at [273, 178] on span "BITCOIN" at bounding box center [270, 175] width 29 height 8
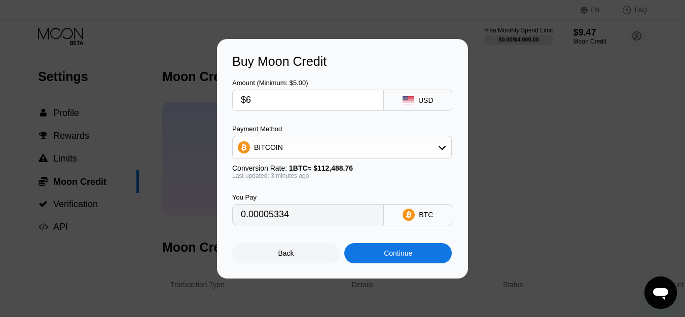
type input "0.00005333"
click at [267, 99] on input "$6" at bounding box center [308, 100] width 134 height 20
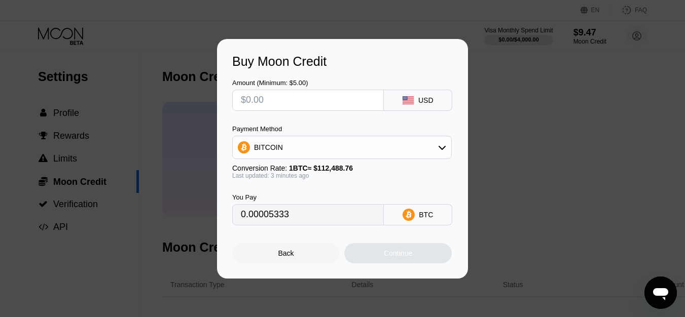
type input "0"
type input "$5"
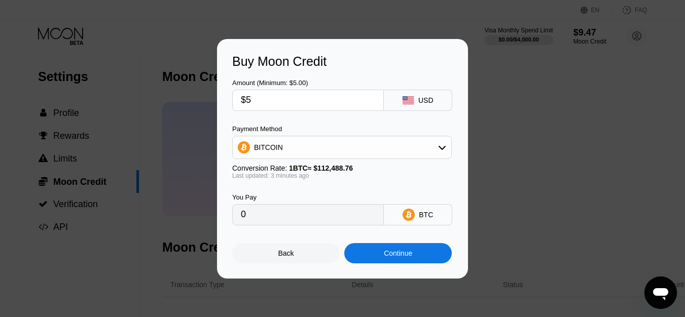
type input "0.00004445"
drag, startPoint x: 267, startPoint y: 99, endPoint x: 386, endPoint y: 259, distance: 198.9
click at [386, 259] on div "Amount (Minimum: $5.00) $5 USD Payment Method BITCOIN Conversion Rate: 1 BTC ≈ …" at bounding box center [342, 166] width 220 height 195
type input "$5"
click at [389, 257] on div "Continue" at bounding box center [398, 253] width 28 height 8
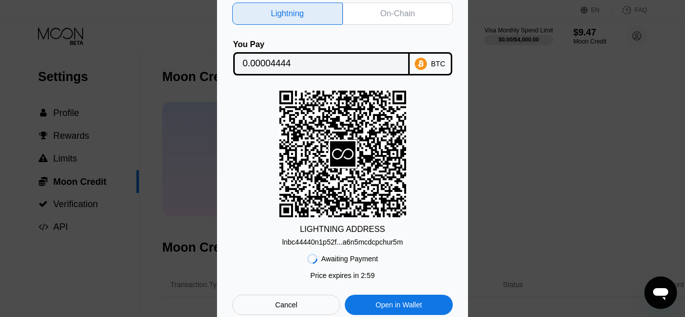
click at [363, 244] on div "lnbc44440n1p52f...a6n5mcdcpchur5m" at bounding box center [342, 242] width 121 height 8
click at [284, 303] on div "Cancel" at bounding box center [286, 305] width 22 height 9
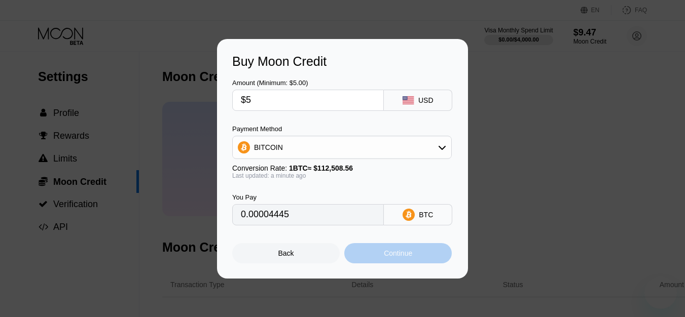
click at [394, 253] on div "Continue" at bounding box center [398, 253] width 28 height 8
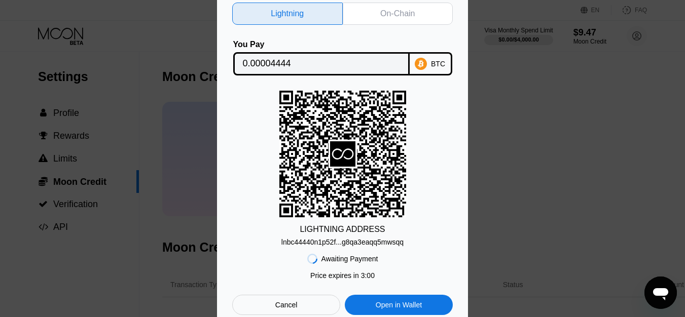
click at [400, 9] on div "On-Chain" at bounding box center [397, 14] width 34 height 10
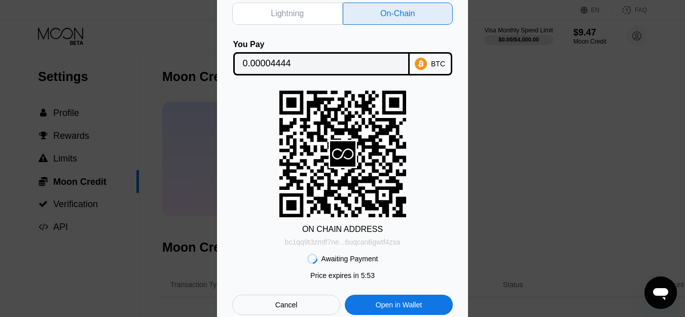
click at [332, 242] on div "bc1qq9t3zmff7ne...6uqcan6gwtf4zsa" at bounding box center [343, 242] width 116 height 8
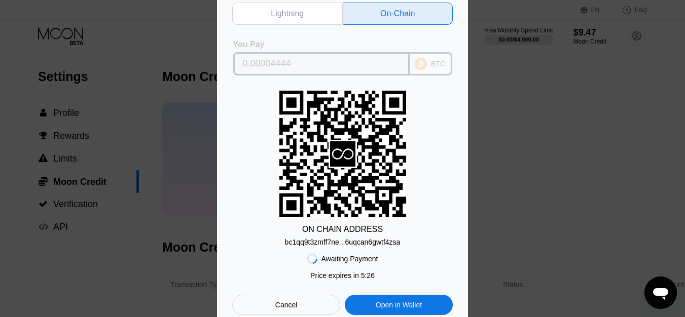
click at [278, 61] on input "0.00004444" at bounding box center [321, 64] width 157 height 20
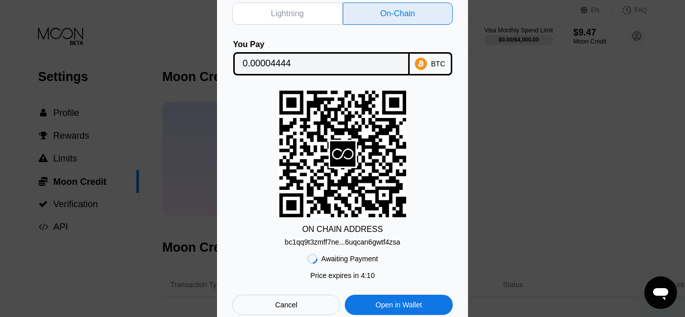
click at [596, 262] on div "Lightning On-Chain You Pay 0.00004444 BTC ON CHAIN ADDRESS bc1qq9t3zmff7ne...6u…" at bounding box center [342, 158] width 685 height 343
click at [288, 310] on div "Cancel" at bounding box center [286, 305] width 22 height 9
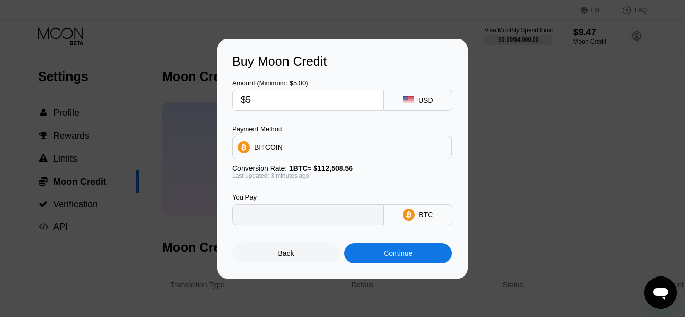
type input "0.00004445"
click at [305, 262] on div "Back" at bounding box center [285, 253] width 107 height 20
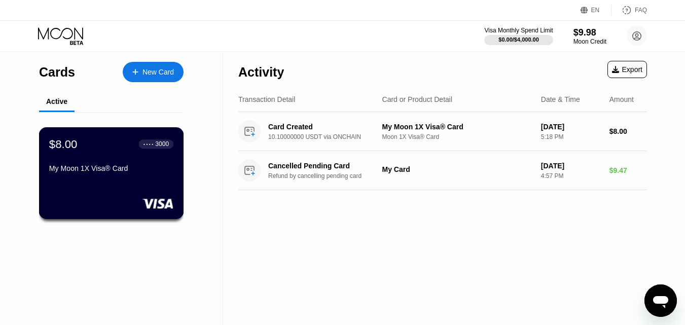
click at [105, 157] on div "$8.00 ● ● ● ● 3000 My Moon 1X Visa® Card" at bounding box center [111, 156] width 124 height 39
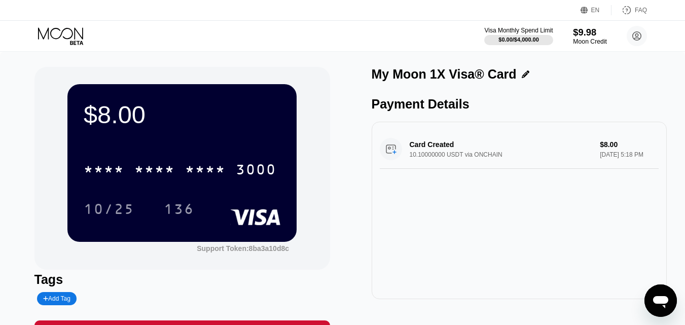
click at [581, 39] on div "Moon Credit" at bounding box center [590, 41] width 34 height 7
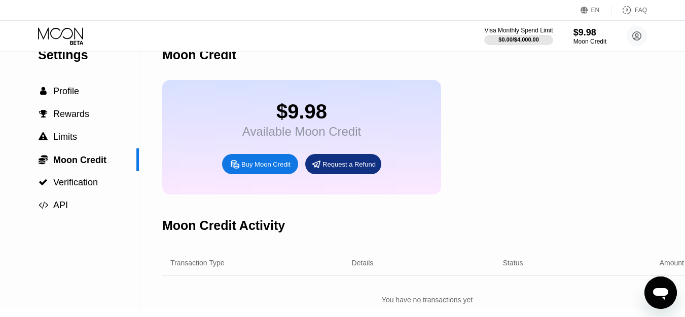
scroll to position [14, 0]
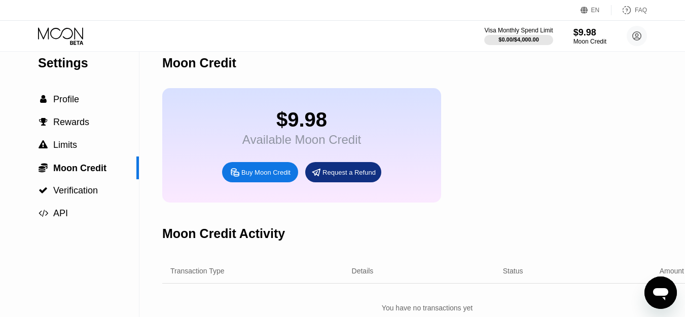
click at [333, 131] on div "$9.98" at bounding box center [301, 119] width 119 height 23
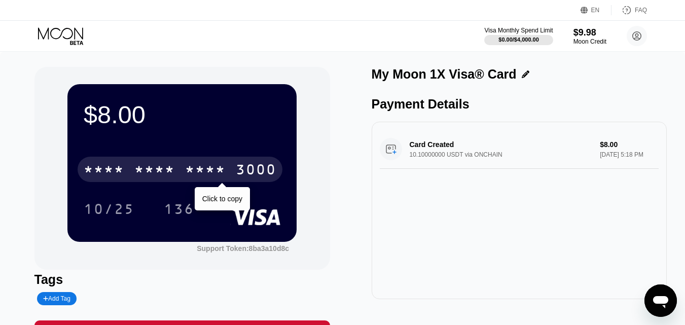
click at [161, 172] on div "* * * *" at bounding box center [154, 171] width 41 height 16
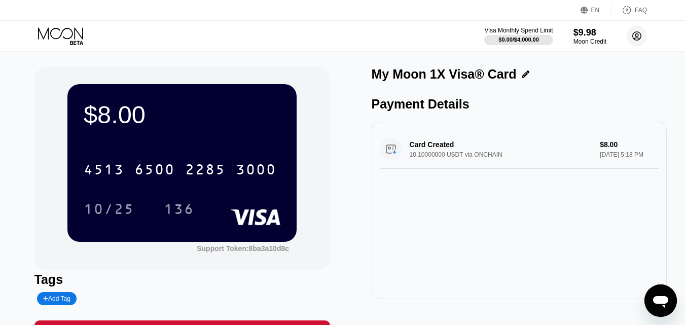
click at [634, 37] on circle at bounding box center [636, 36] width 20 height 20
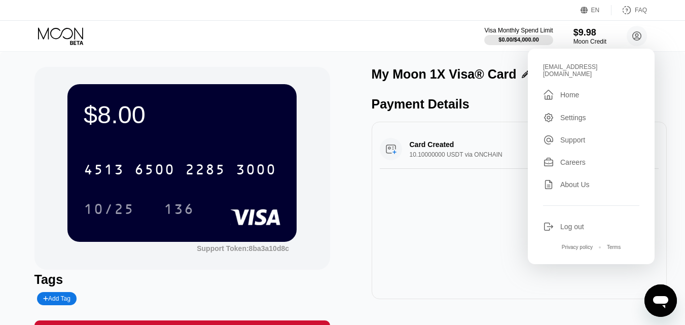
click at [581, 114] on div "Settings" at bounding box center [573, 118] width 26 height 8
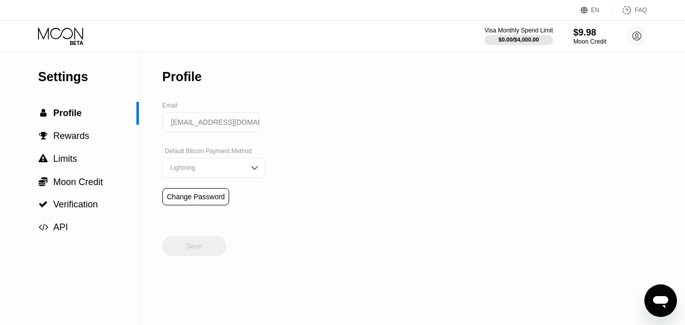
click at [206, 123] on input "[EMAIL_ADDRESS][DOMAIN_NAME]" at bounding box center [211, 122] width 98 height 20
